Goal: Book appointment/travel/reservation

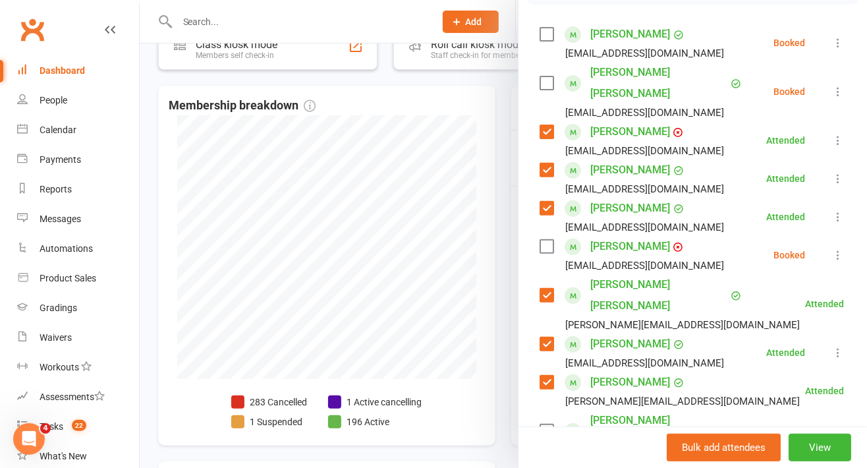
scroll to position [219, 0]
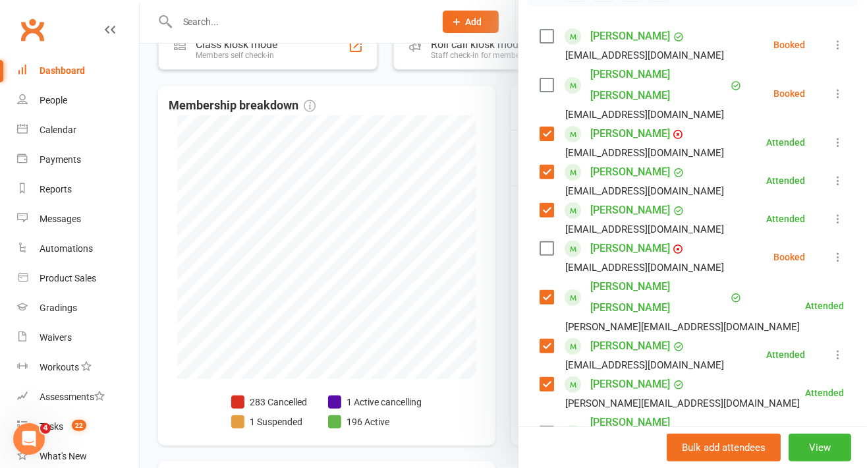
click at [540, 43] on label at bounding box center [546, 36] width 13 height 13
click at [540, 87] on label at bounding box center [546, 84] width 13 height 13
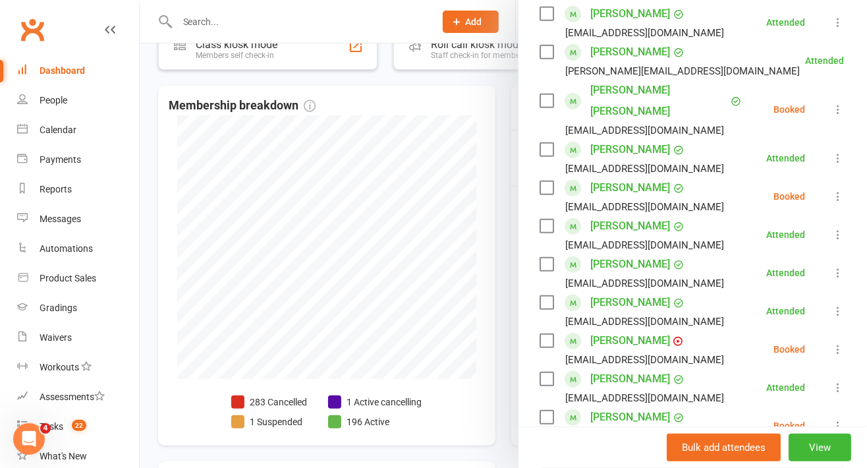
scroll to position [559, 0]
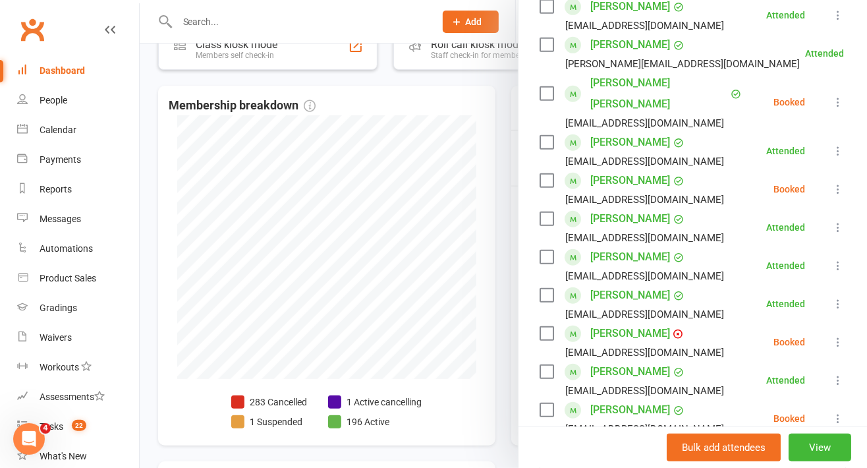
click at [540, 87] on label at bounding box center [546, 93] width 13 height 13
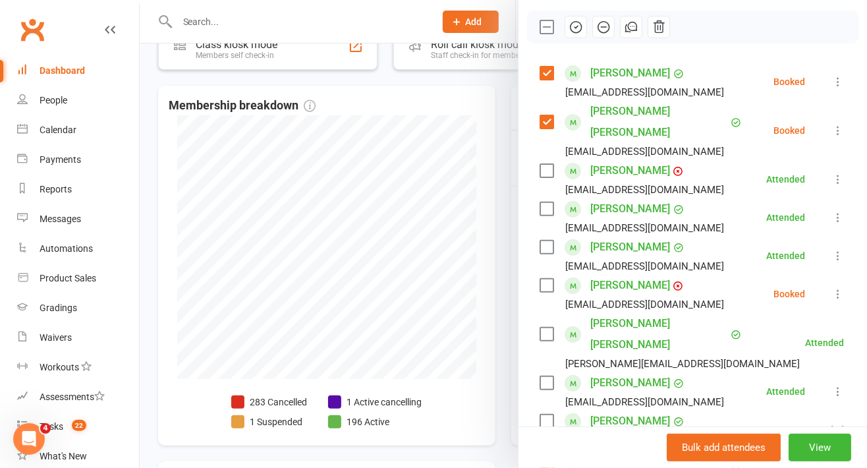
scroll to position [170, 0]
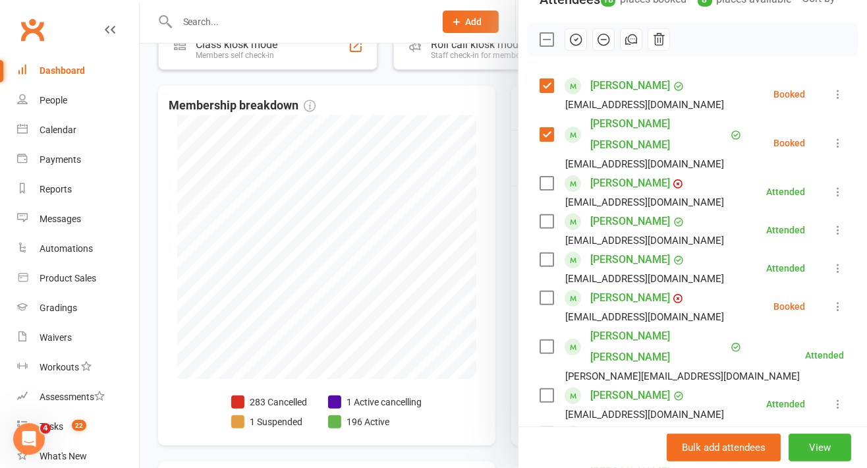
click at [569, 47] on icon "button" at bounding box center [576, 39] width 15 height 15
click at [540, 46] on label at bounding box center [546, 39] width 13 height 13
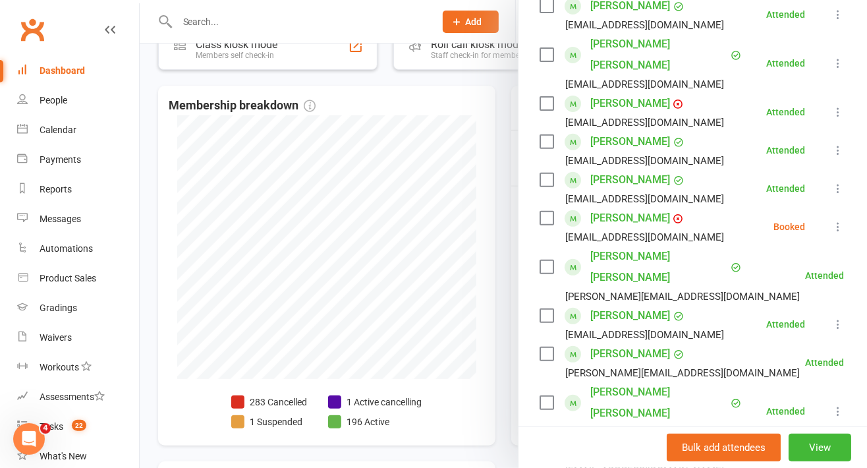
scroll to position [361, 0]
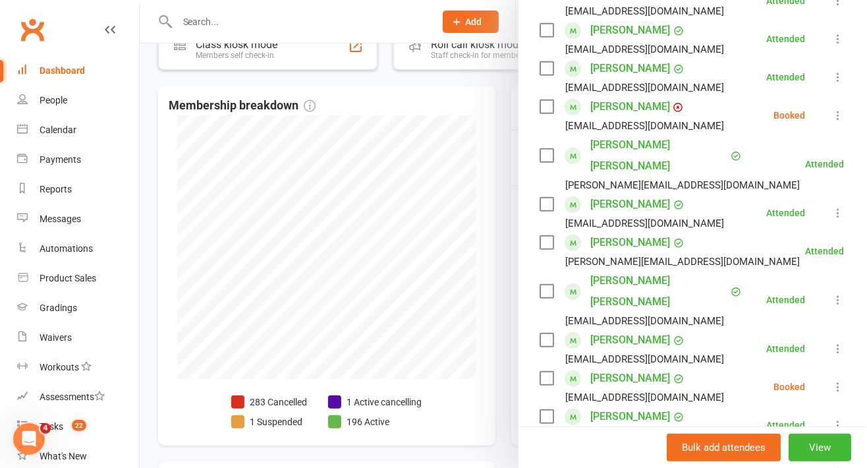
click at [544, 105] on label at bounding box center [546, 106] width 13 height 13
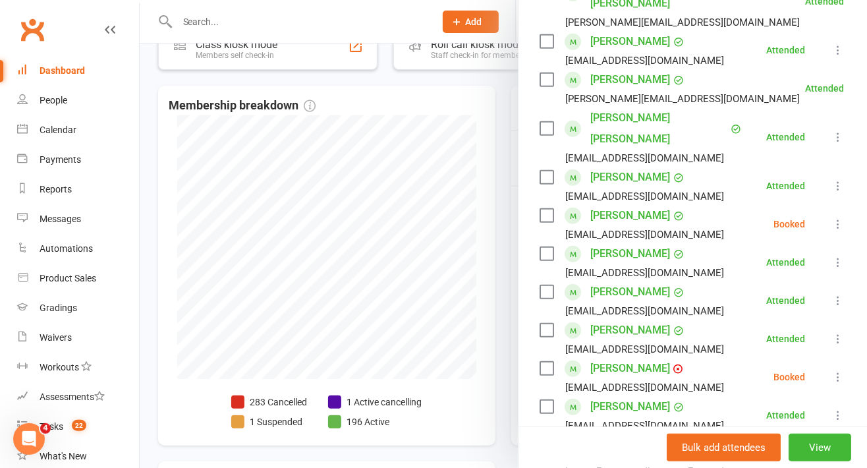
scroll to position [525, 0]
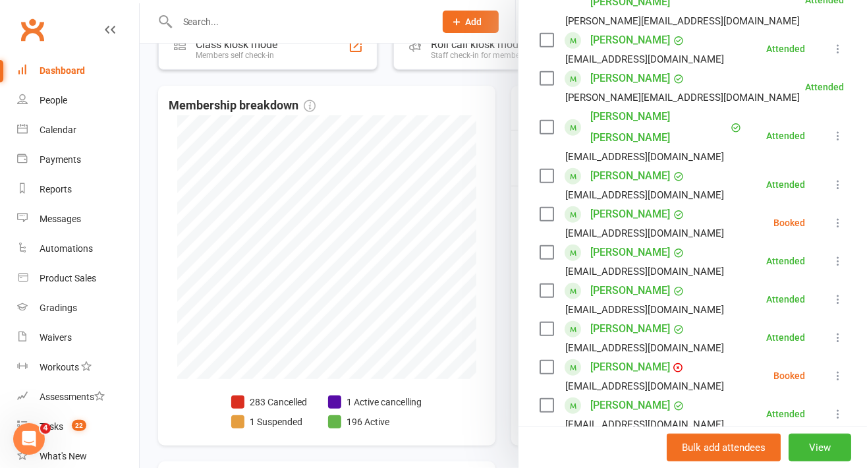
click at [544, 208] on label at bounding box center [546, 214] width 13 height 13
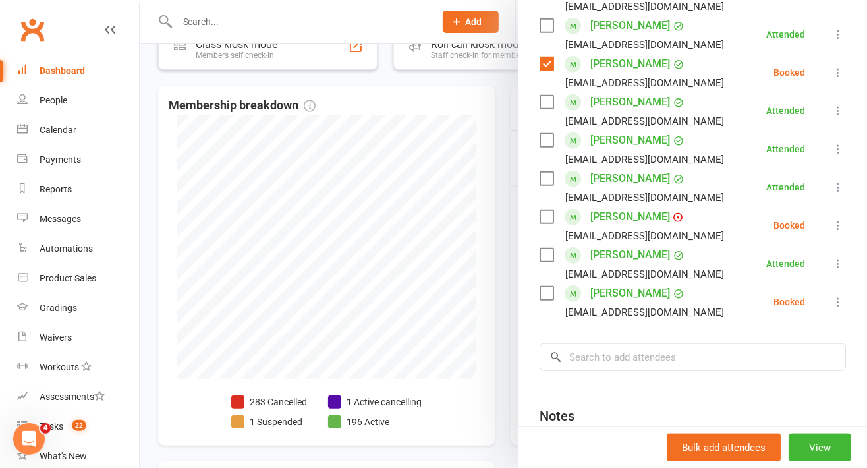
scroll to position [676, 0]
click at [540, 210] on label at bounding box center [546, 216] width 13 height 13
click at [540, 303] on div "[EMAIL_ADDRESS][DOMAIN_NAME]" at bounding box center [635, 311] width 190 height 17
click at [540, 286] on label at bounding box center [546, 292] width 13 height 13
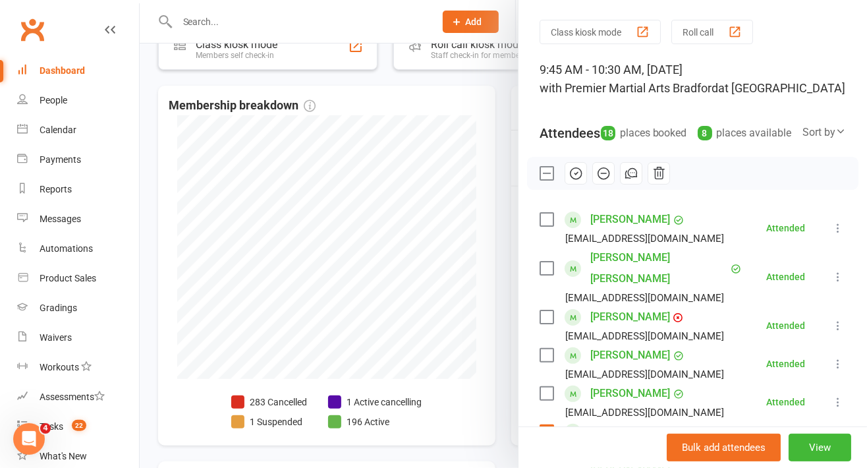
scroll to position [36, 0]
click at [599, 181] on icon "button" at bounding box center [604, 174] width 15 height 15
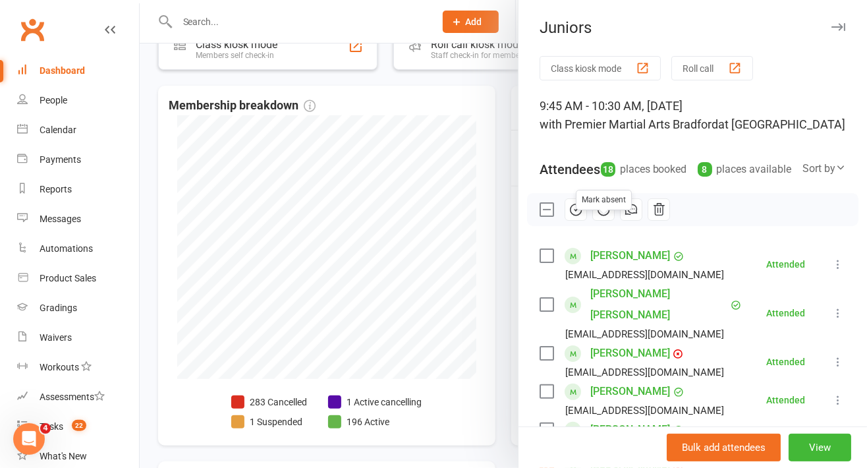
click at [830, 20] on button "button" at bounding box center [838, 27] width 16 height 16
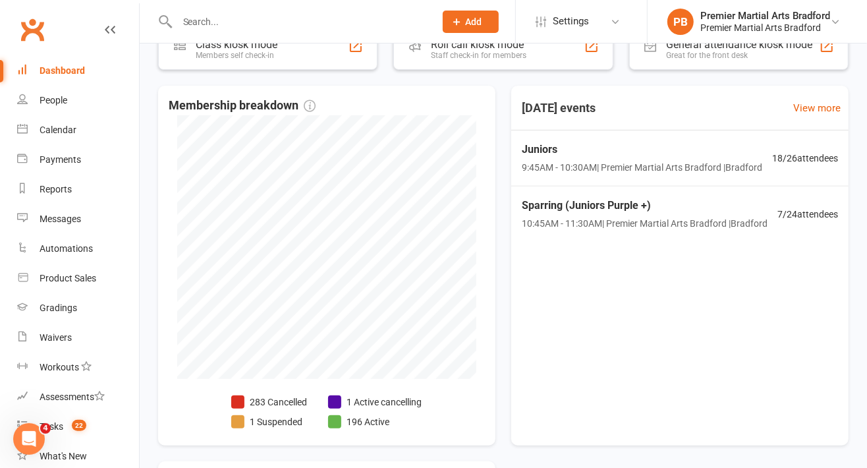
click at [574, 229] on span "10:45AM - 11:30AM | Premier Martial Arts [GEOGRAPHIC_DATA] | [PERSON_NAME]" at bounding box center [645, 223] width 246 height 15
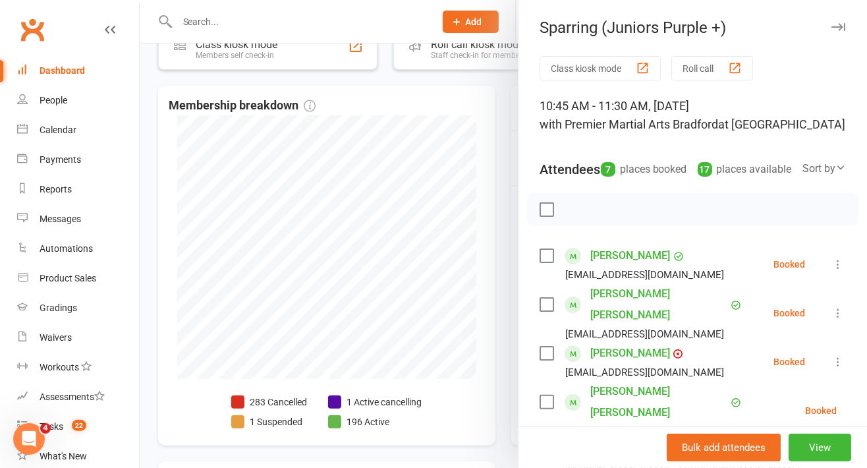
click at [540, 262] on label at bounding box center [546, 255] width 13 height 13
click at [542, 262] on label at bounding box center [546, 255] width 13 height 13
click at [542, 311] on label at bounding box center [546, 304] width 13 height 13
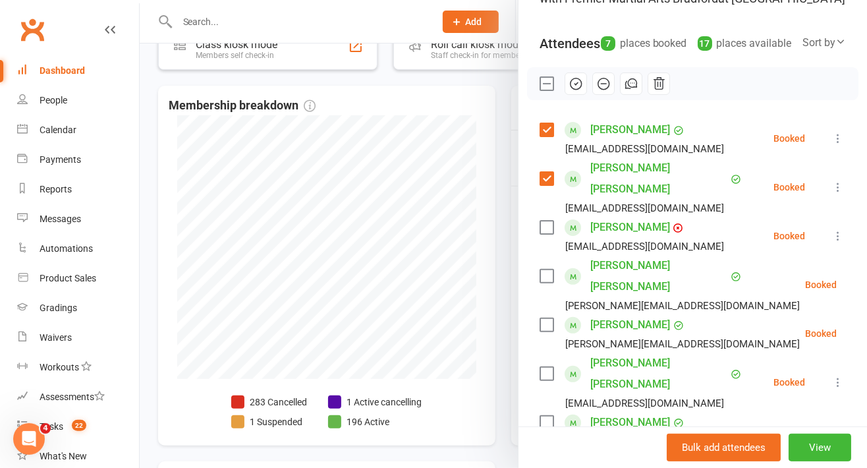
scroll to position [126, 0]
click at [540, 270] on label at bounding box center [546, 276] width 13 height 13
click at [540, 318] on label at bounding box center [546, 324] width 13 height 13
click at [540, 367] on label at bounding box center [546, 373] width 13 height 13
click at [569, 91] on icon "button" at bounding box center [576, 83] width 15 height 15
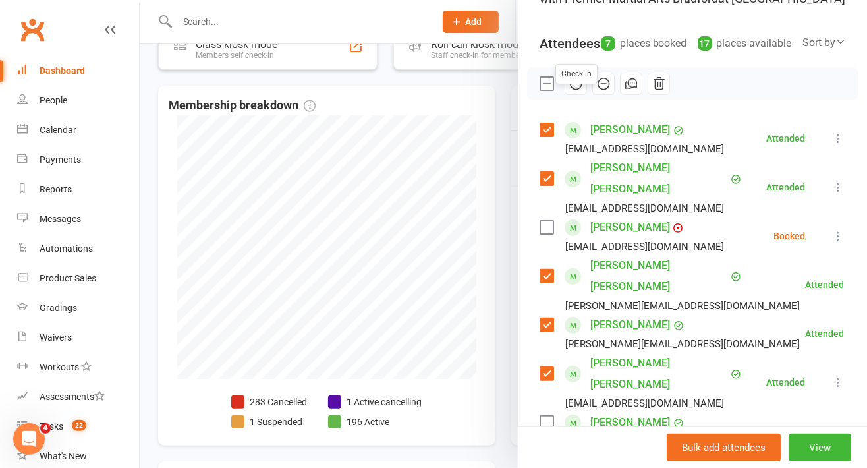
click at [542, 90] on label at bounding box center [546, 83] width 13 height 13
click at [540, 221] on label at bounding box center [546, 227] width 13 height 13
click at [544, 416] on label at bounding box center [546, 422] width 13 height 13
click at [597, 91] on icon "button" at bounding box center [604, 83] width 15 height 15
click at [540, 90] on label at bounding box center [546, 83] width 13 height 13
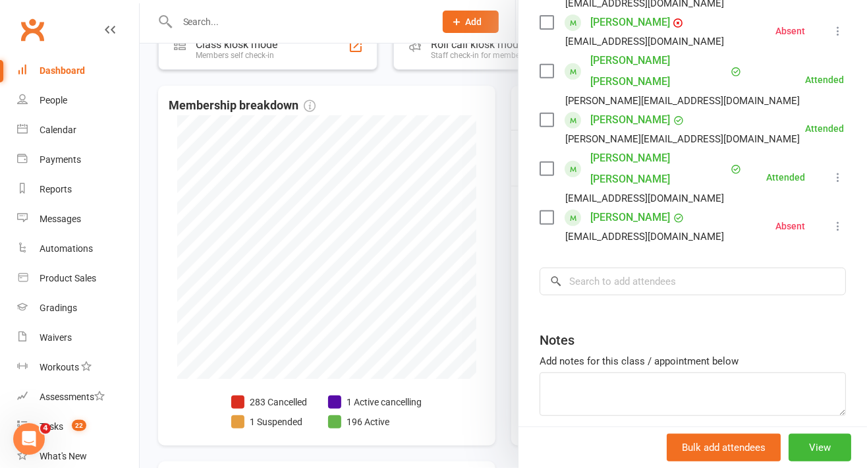
scroll to position [337, 0]
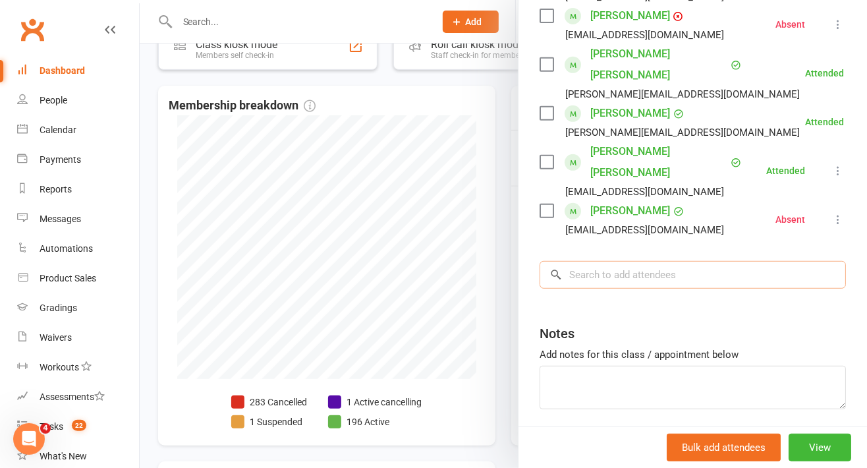
click at [602, 261] on input "search" at bounding box center [693, 275] width 306 height 28
type input "s"
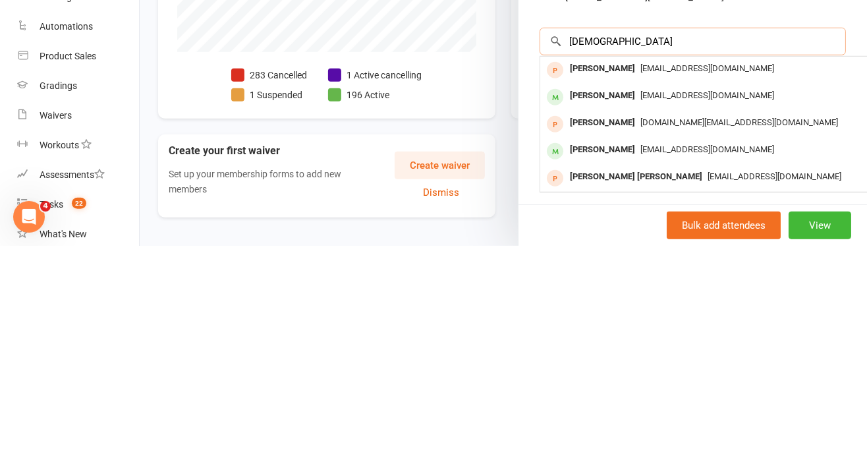
scroll to position [393, 0]
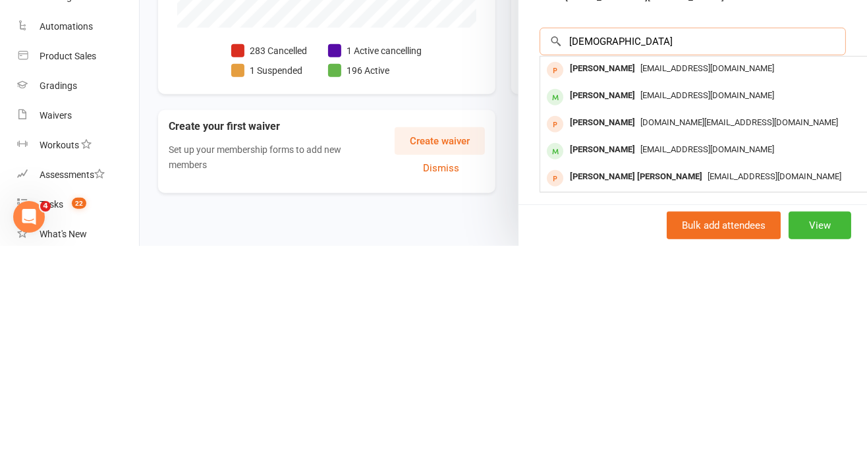
type input "[DEMOGRAPHIC_DATA]"
click at [587, 308] on div "[PERSON_NAME]" at bounding box center [603, 317] width 76 height 19
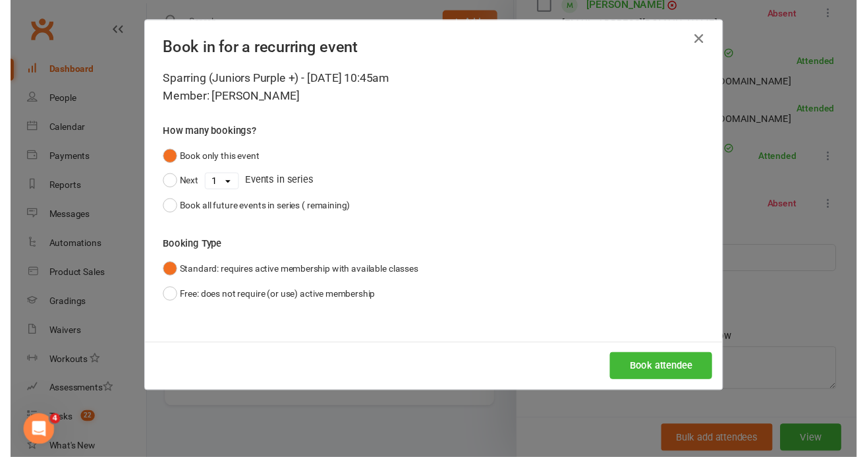
scroll to position [337, 0]
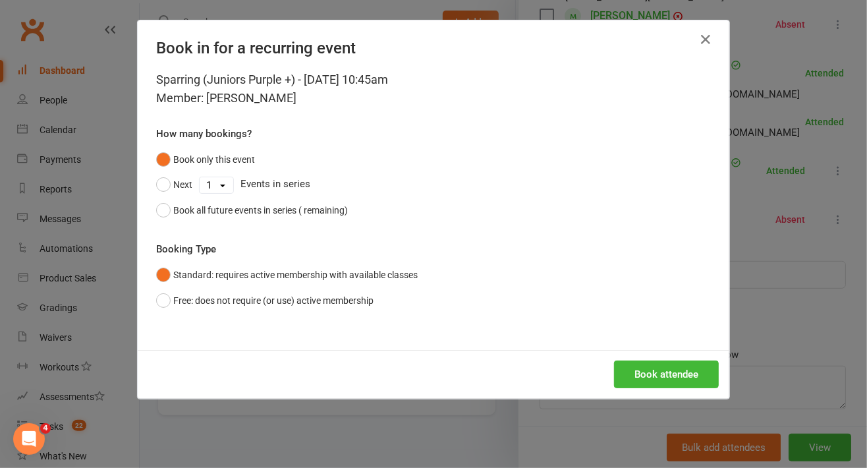
click at [579, 51] on div "Book in for a recurring event" at bounding box center [434, 45] width 592 height 50
click at [640, 369] on button "Book attendee" at bounding box center [666, 375] width 105 height 28
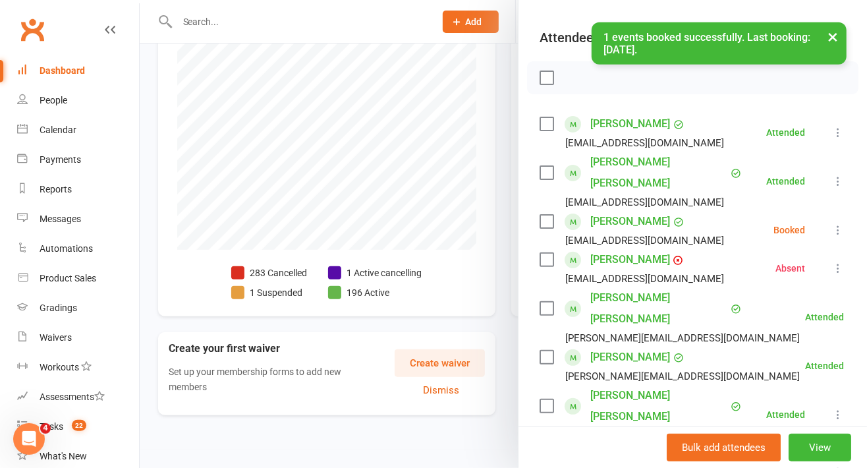
scroll to position [131, 0]
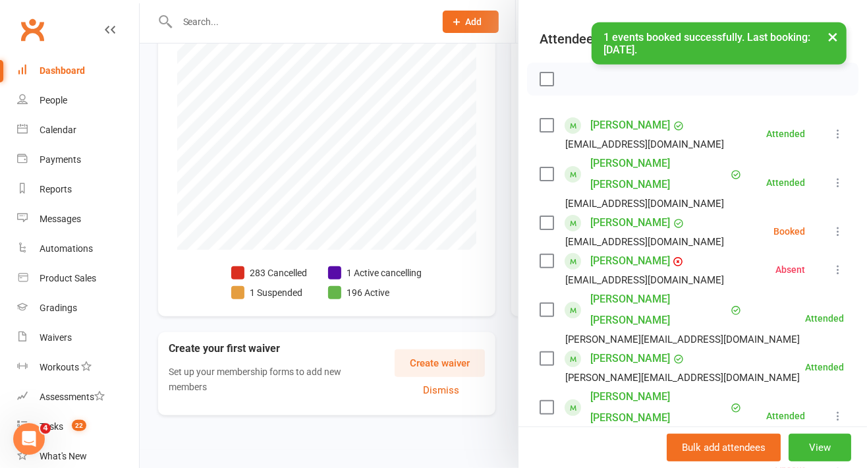
click at [540, 217] on label at bounding box center [546, 222] width 13 height 13
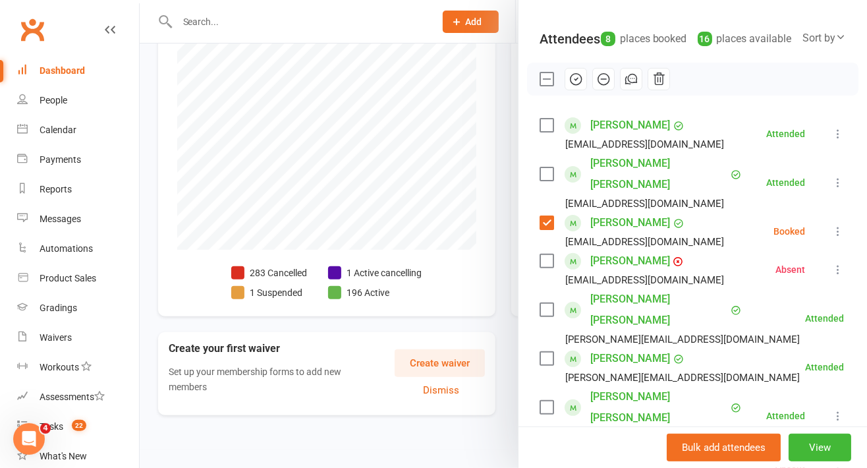
click at [569, 86] on icon "button" at bounding box center [576, 79] width 15 height 15
